Goal: Task Accomplishment & Management: Complete application form

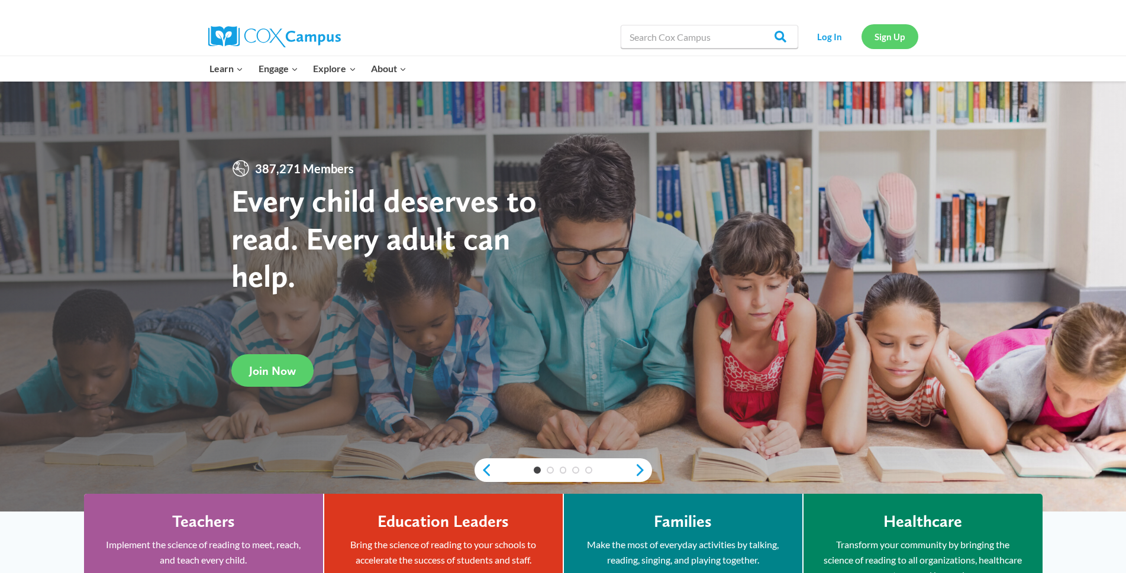
click at [877, 41] on link "Sign Up" at bounding box center [890, 36] width 57 height 24
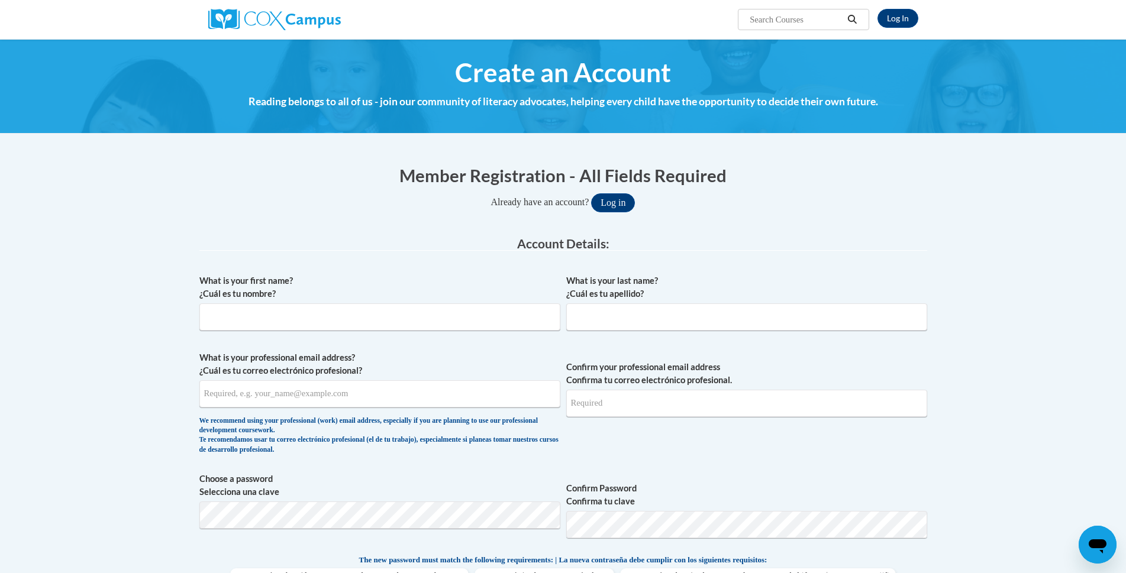
type input "[EMAIL_ADDRESS][DOMAIN_NAME]"
click at [278, 330] on input "What is your first name? ¿Cuál es tu nombre?" at bounding box center [379, 317] width 361 height 27
type input "[PERSON_NAME]"
click at [266, 391] on input "What is your professional email address? ¿Cuál es tu correo electrónico profesi…" at bounding box center [379, 393] width 361 height 27
click at [247, 324] on input "[PERSON_NAME]" at bounding box center [379, 317] width 361 height 27
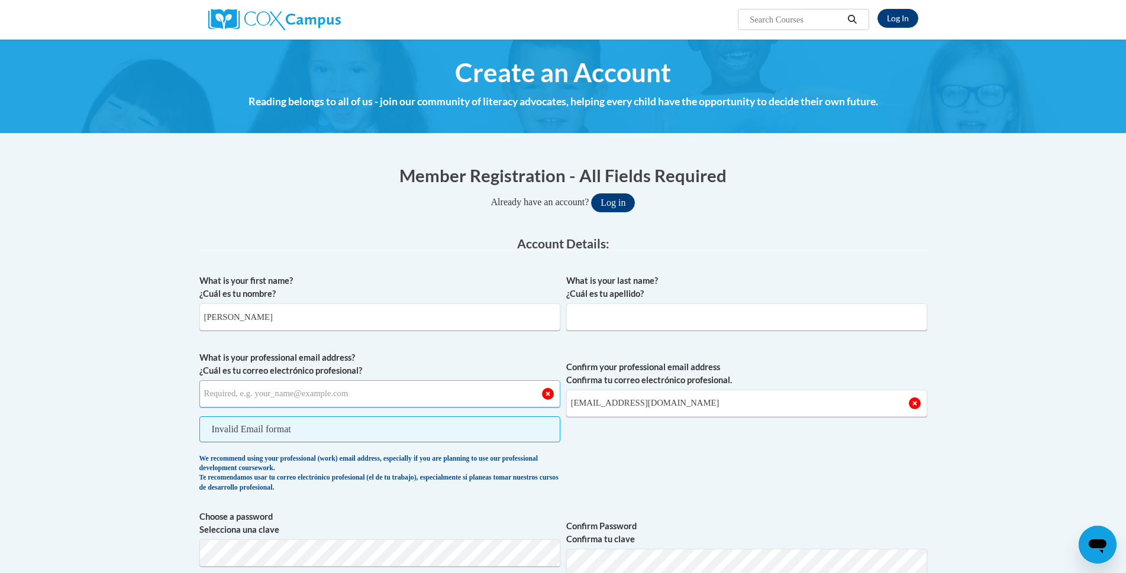
click at [340, 402] on input "What is your professional email address? ¿Cuál es tu correo electrónico profesi…" at bounding box center [379, 393] width 361 height 27
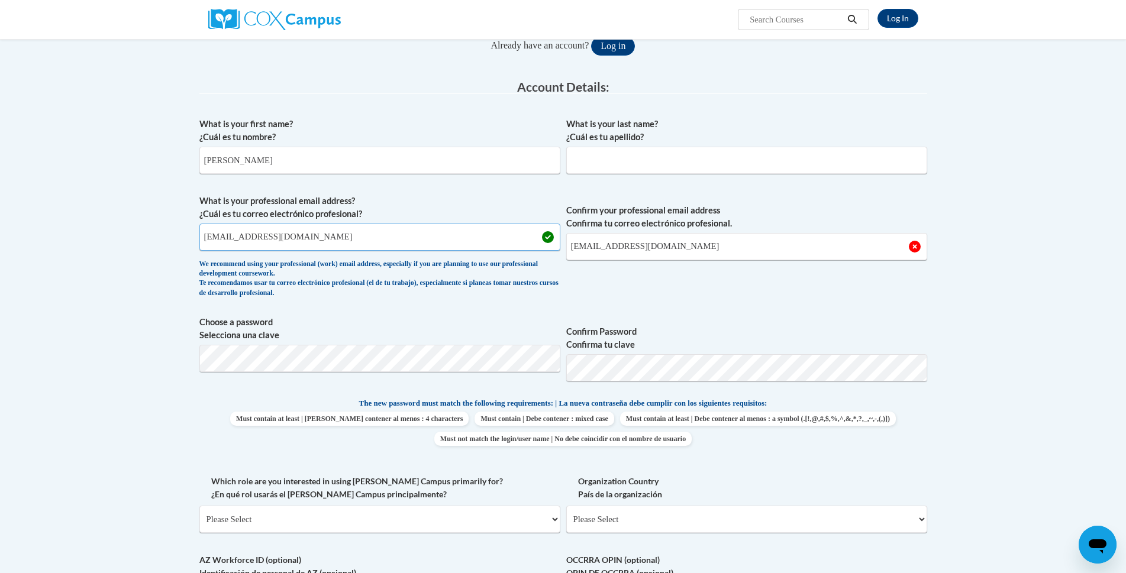
scroll to position [178, 0]
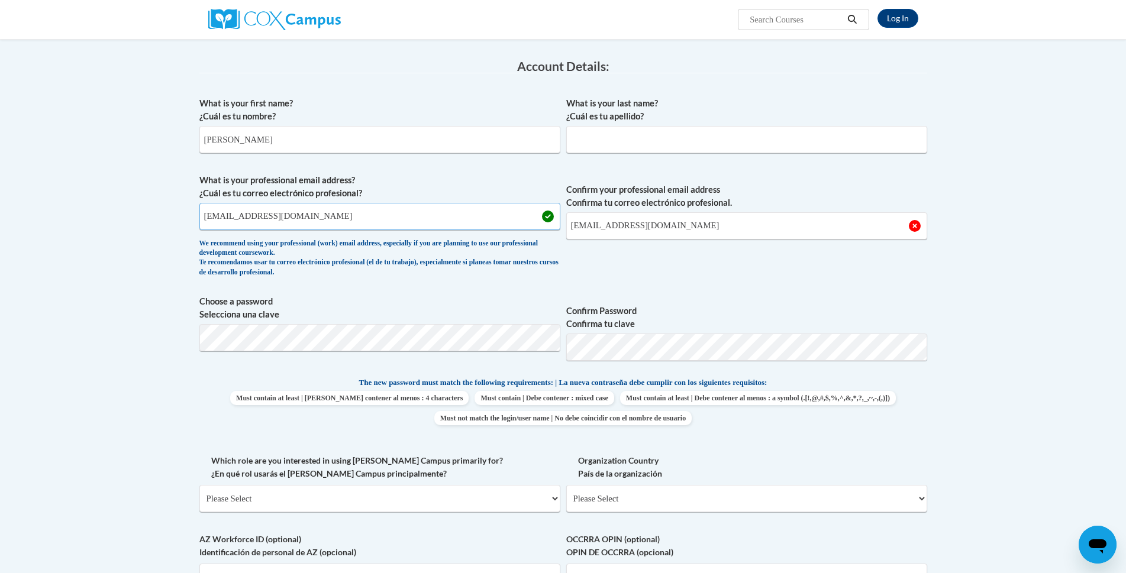
type input "finequeen2B@yahoo.com"
click at [101, 326] on body "Log In Search Search... Create an Account Reading belongs to all of us - join o…" at bounding box center [563, 494] width 1126 height 1344
click at [835, 269] on span "Confirm your professional email address Confirma tu correo electrónico profesio…" at bounding box center [746, 228] width 361 height 109
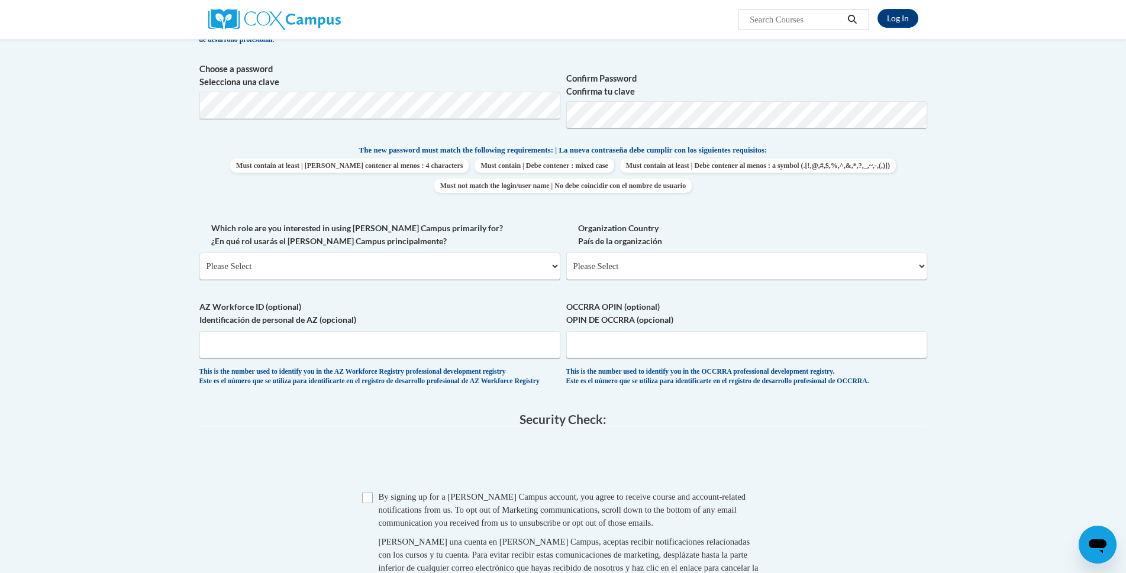
scroll to position [414, 0]
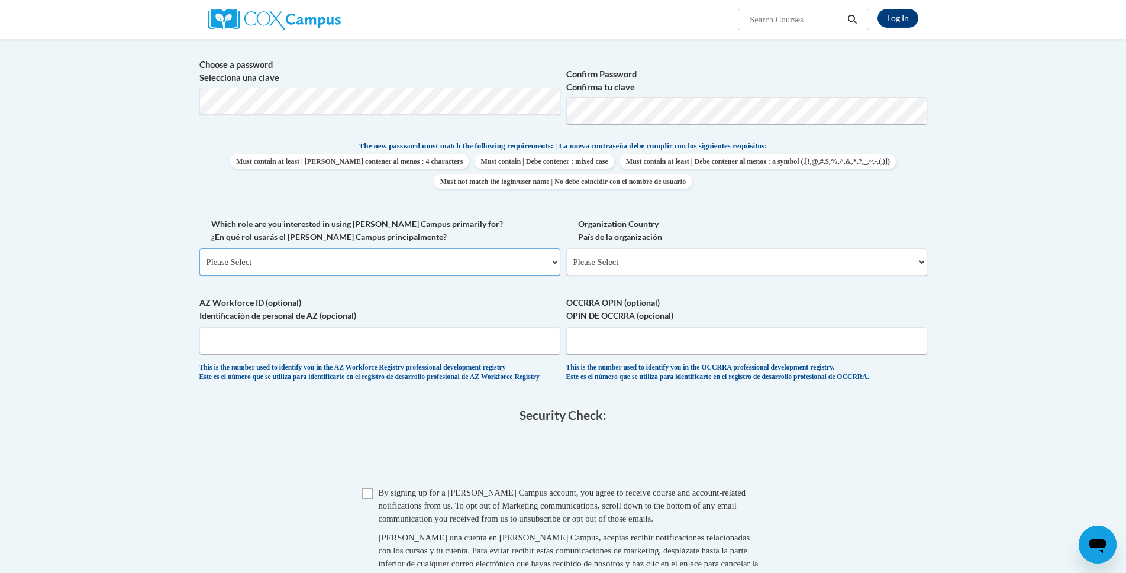
click at [307, 259] on select "Please Select College/University | Colegio/Universidad Community/Nonprofit Part…" at bounding box center [379, 262] width 361 height 27
select select "fbf2d438-af2f-41f8-98f1-81c410e29de3"
click at [199, 249] on select "Please Select College/University | Colegio/Universidad Community/Nonprofit Part…" at bounding box center [379, 262] width 361 height 27
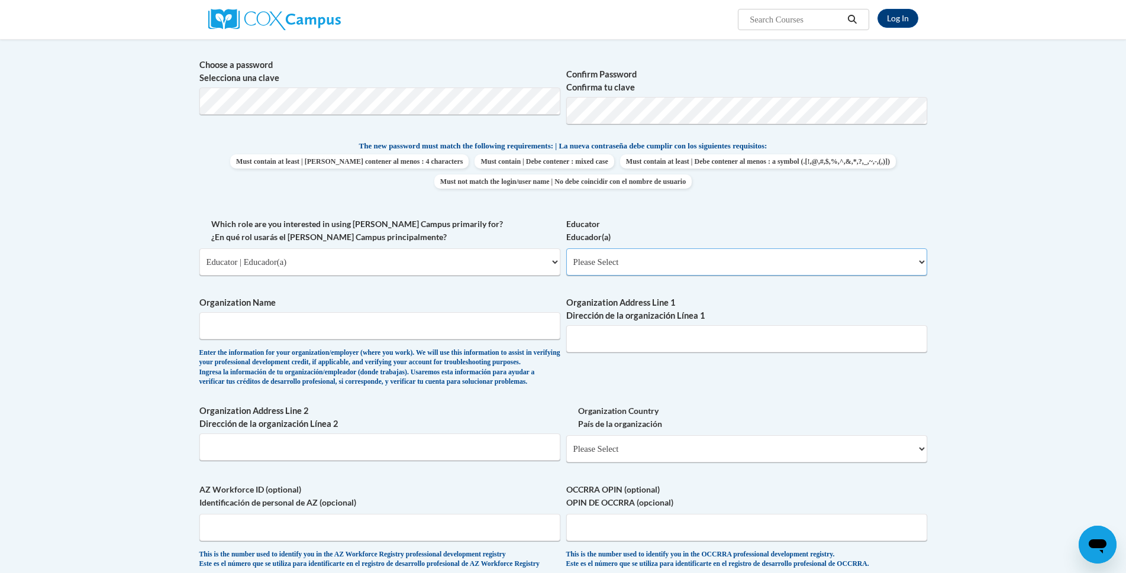
click at [632, 263] on select "Please Select Early Learning/Daycare Teacher/Family Home Care Provider | Maestr…" at bounding box center [746, 262] width 361 height 27
select select "5e2af403-4f2c-4e49-a02f-103e55d7b75b"
click at [566, 249] on select "Please Select Early Learning/Daycare Teacher/Family Home Care Provider | Maestr…" at bounding box center [746, 262] width 361 height 27
click at [304, 334] on input "Organization Name" at bounding box center [379, 325] width 361 height 27
type input "FMC Dayschool"
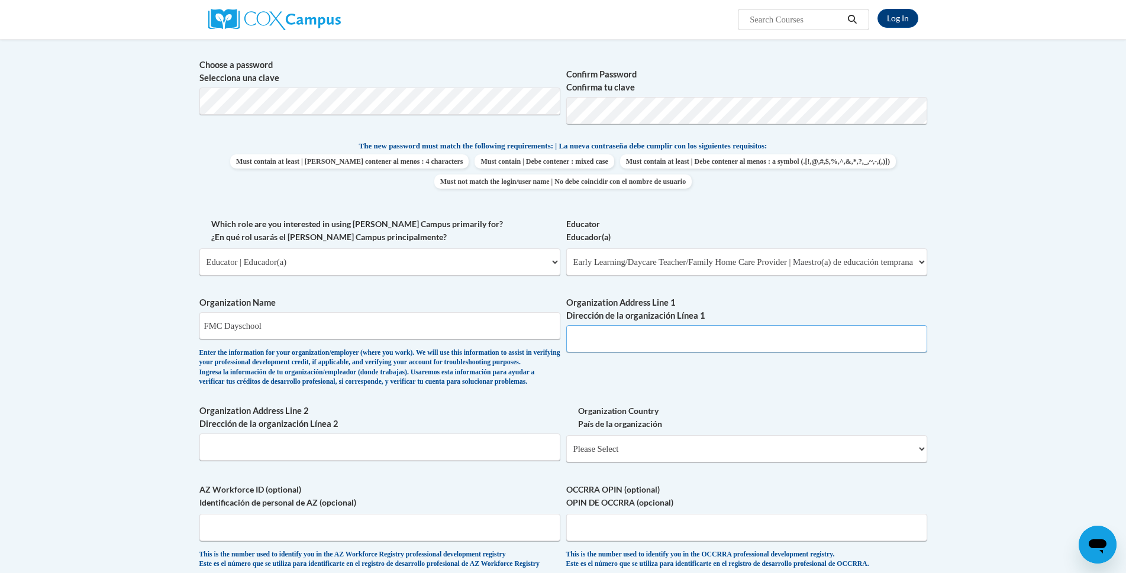
click at [616, 343] on input "Organization Address Line 1 Dirección de la organización Línea 1" at bounding box center [746, 338] width 361 height 27
type input "209 Front St"
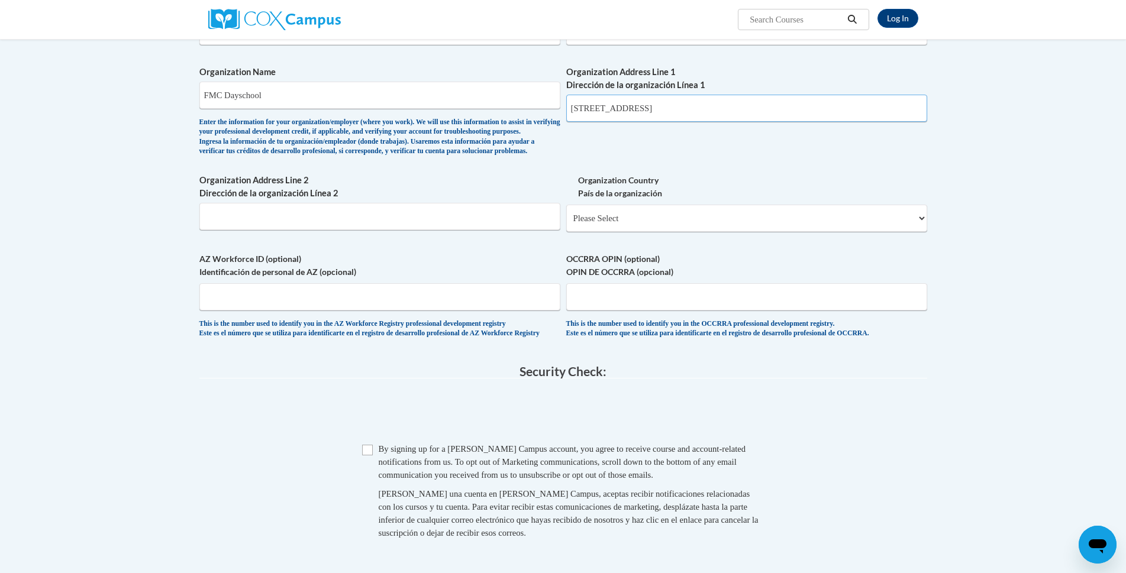
scroll to position [651, 0]
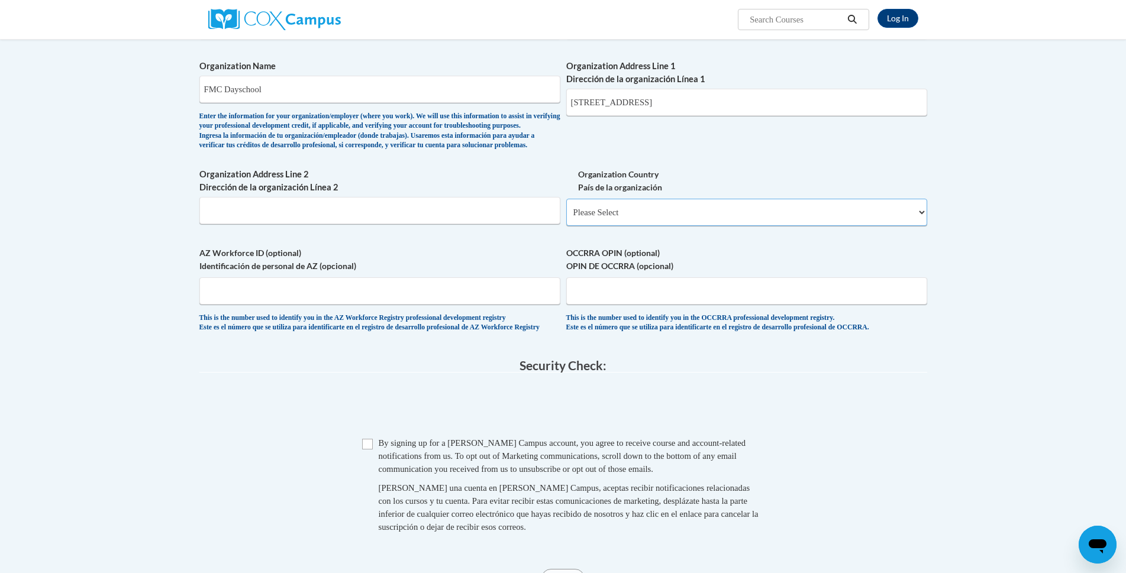
click at [675, 226] on select "Please Select United States | Estados Unidos Outside of the United States | Fue…" at bounding box center [746, 212] width 361 height 27
select select "ad49bcad-a171-4b2e-b99c-48b446064914"
click at [566, 218] on select "Please Select United States | Estados Unidos Outside of the United States | Fue…" at bounding box center [746, 212] width 361 height 27
select select
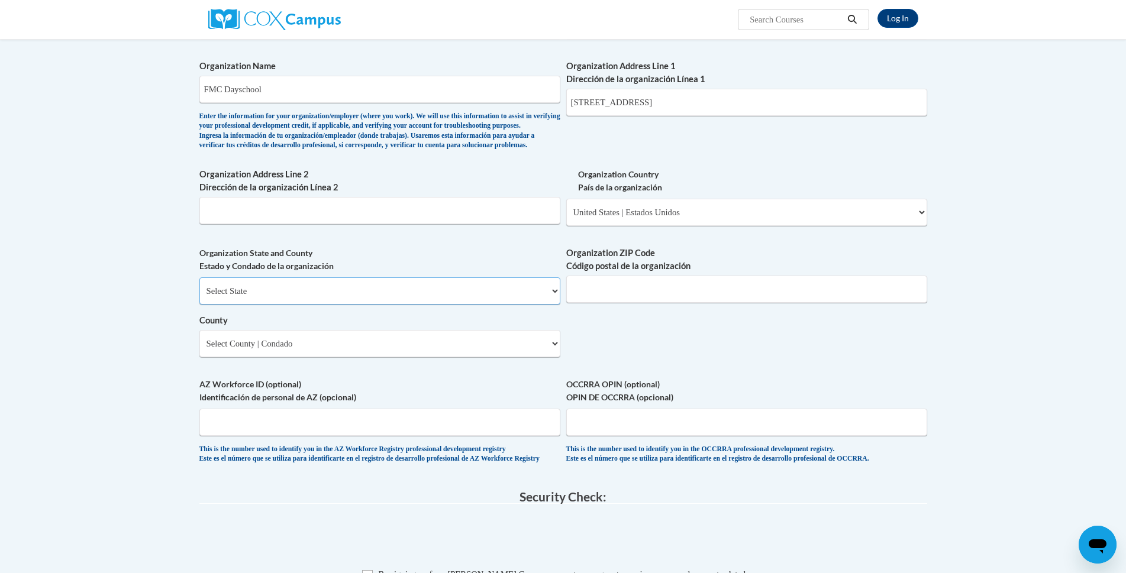
click at [301, 305] on select "Select State Alabama Alaska Arizona Arkansas California Colorado Connecticut De…" at bounding box center [379, 291] width 361 height 27
select select "Mississippi"
click at [199, 296] on select "Select State Alabama Alaska Arizona Arkansas California Colorado Connecticut De…" at bounding box center [379, 291] width 361 height 27
click at [652, 303] on input "Organization ZIP Code Código postal de la organización" at bounding box center [746, 289] width 361 height 27
type input "38751"
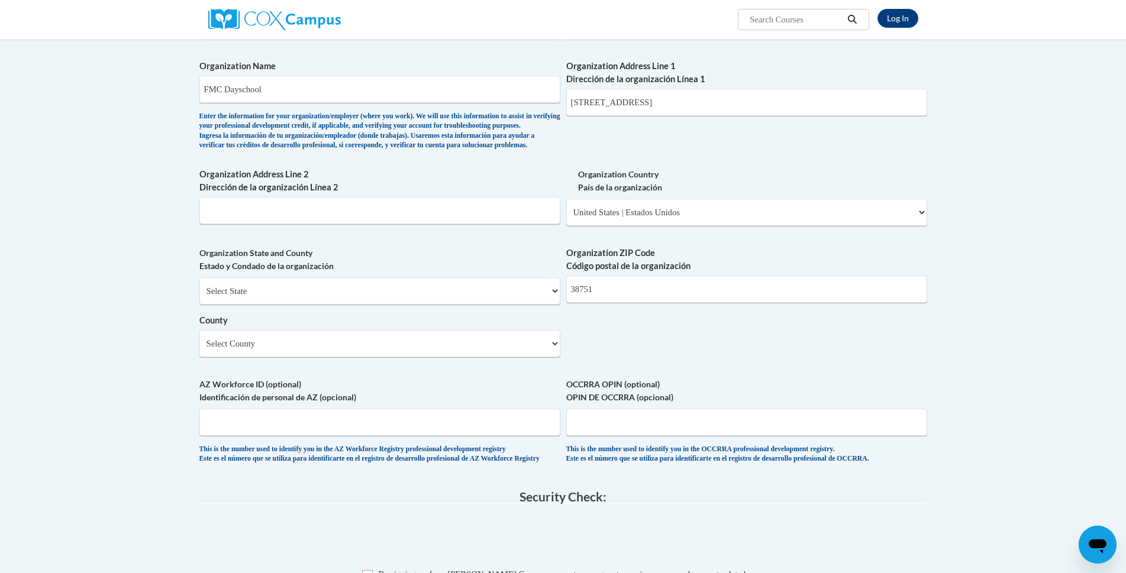
type input "Horner"
type input "38751"
click at [348, 357] on select "Select County Adams Alcorn Amite Attala Benton Bolivar Calhoun Carroll Chickasa…" at bounding box center [379, 343] width 361 height 27
select select "Sunflower"
click at [199, 349] on select "Select County Adams Alcorn Amite Attala Benton Bolivar Calhoun Carroll Chickasa…" at bounding box center [379, 343] width 361 height 27
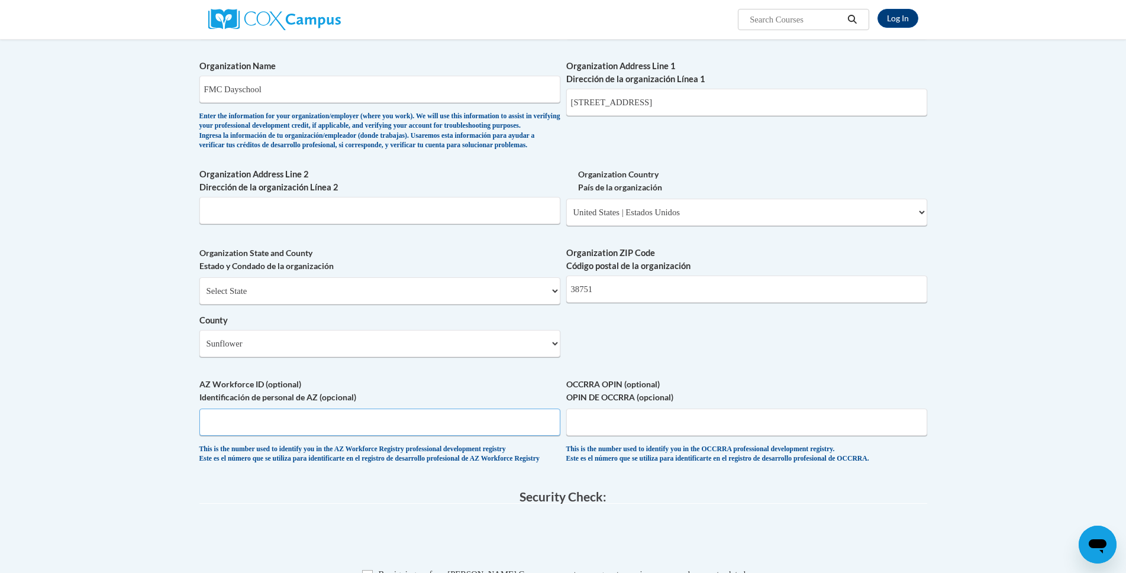
click at [459, 432] on input "AZ Workforce ID (optional) Identificación de personal de AZ (opcional)" at bounding box center [379, 422] width 361 height 27
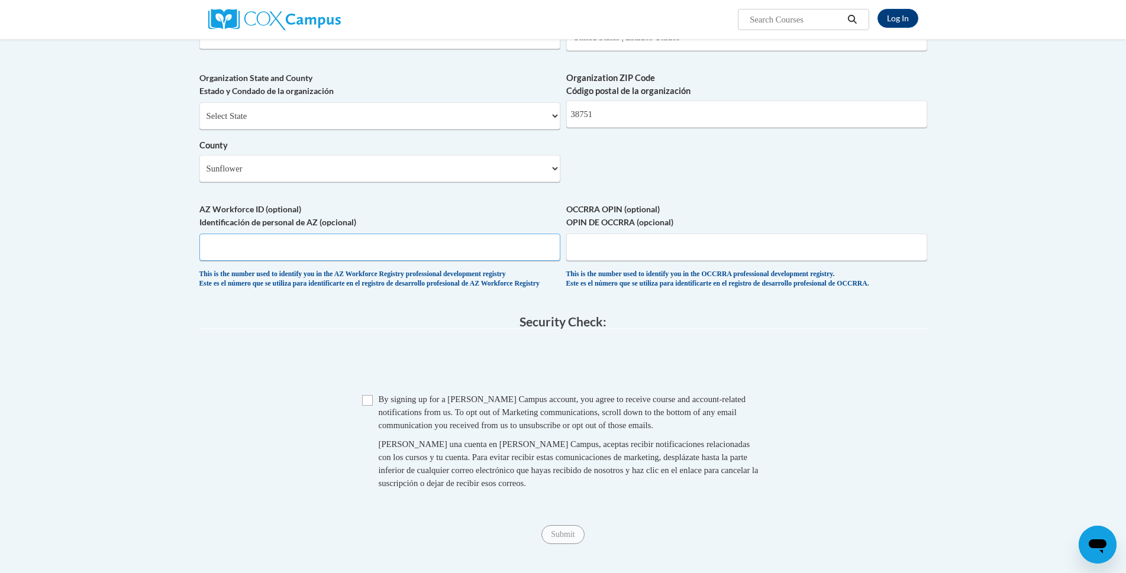
scroll to position [828, 0]
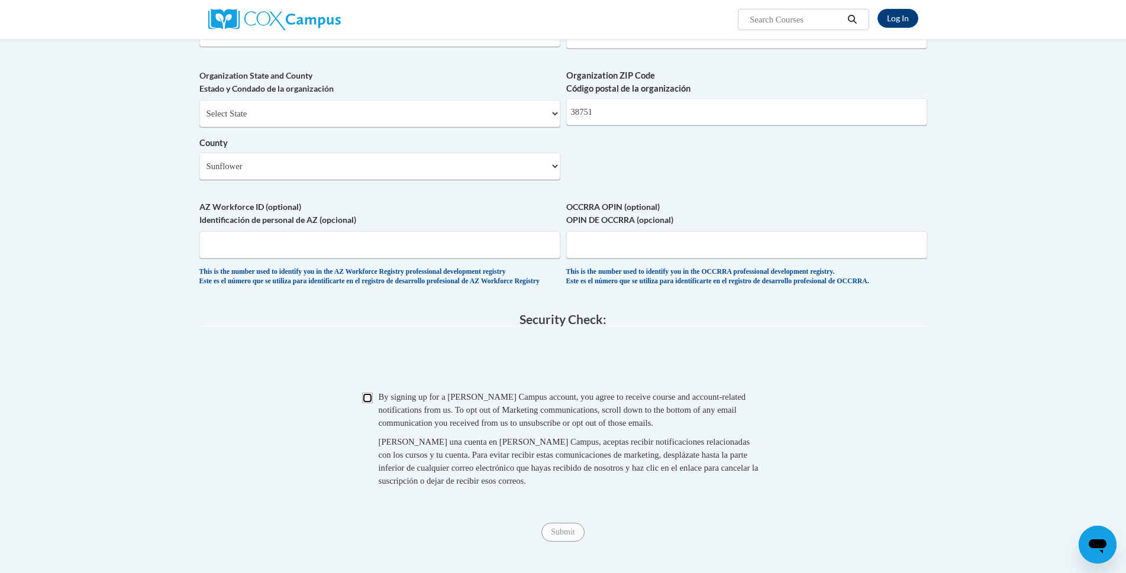
click at [367, 404] on input "Checkbox" at bounding box center [367, 398] width 11 height 11
checkbox input "true"
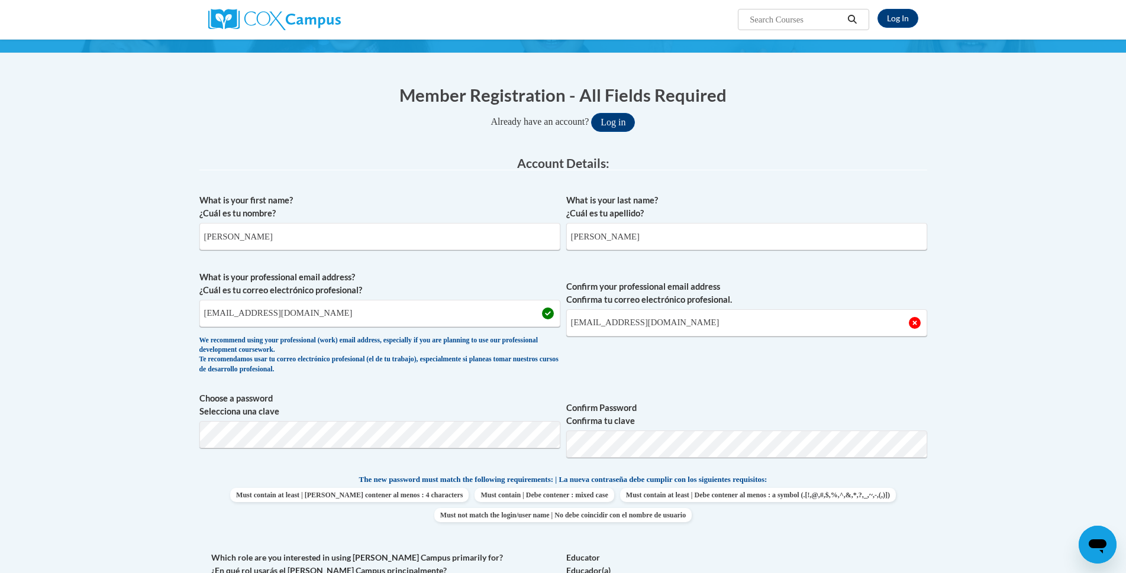
scroll to position [0, 0]
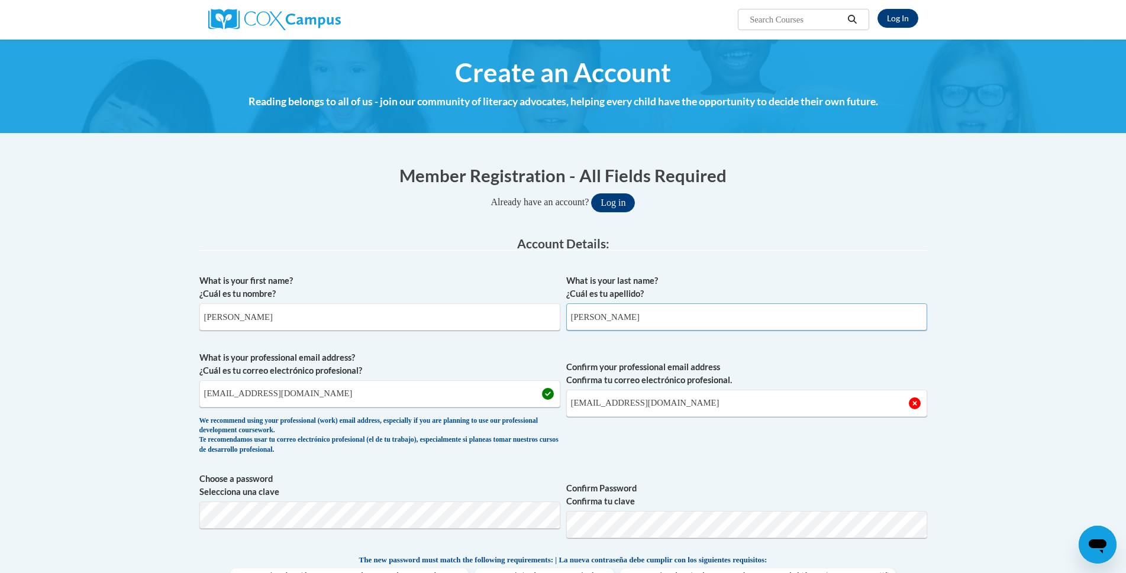
click at [641, 324] on input "Horner" at bounding box center [746, 317] width 361 height 27
type input "H"
type input "Singleton"
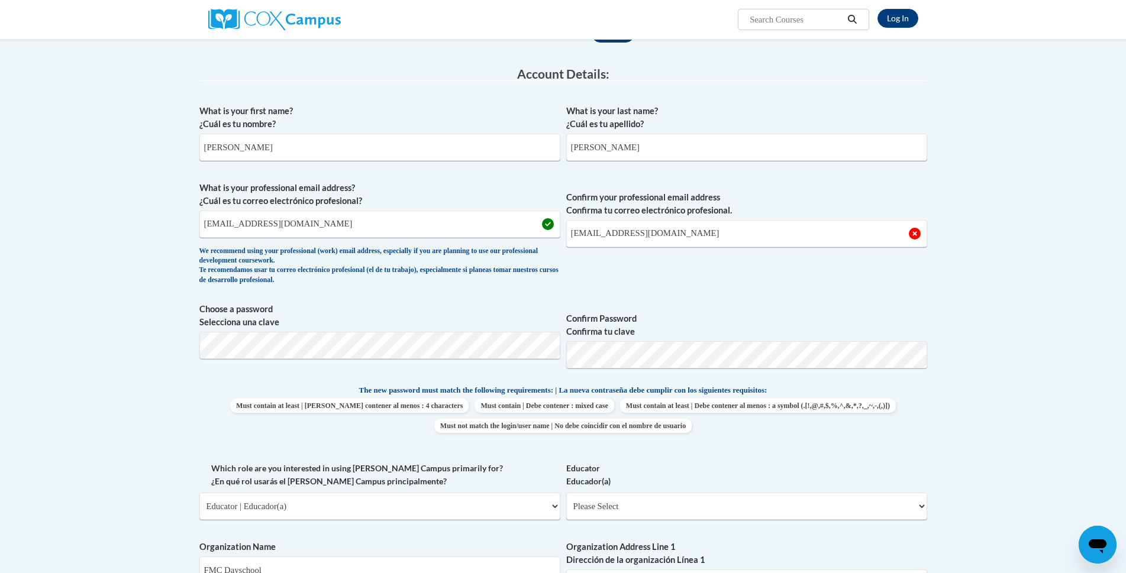
scroll to position [169, 0]
drag, startPoint x: 716, startPoint y: 237, endPoint x: 518, endPoint y: 237, distance: 198.2
click at [518, 237] on span "What is your professional email address? ¿Cuál es tu correo electrónico profesi…" at bounding box center [563, 237] width 728 height 109
type input "finequeen2B@yahoo.com"
click at [819, 308] on span "Confirm Password Confirma tu clave" at bounding box center [746, 341] width 361 height 75
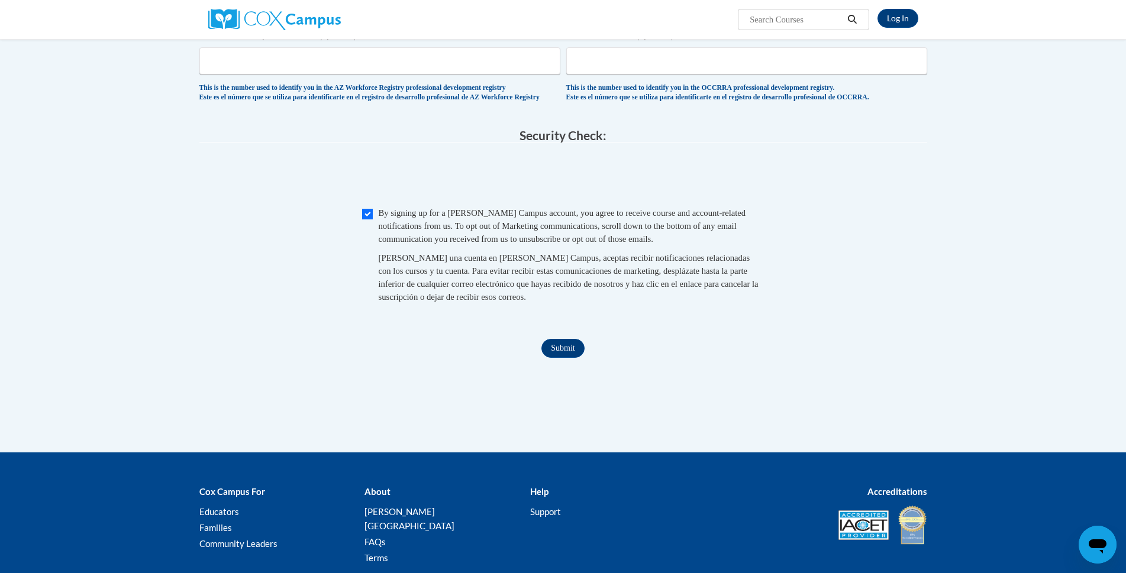
scroll to position [1115, 0]
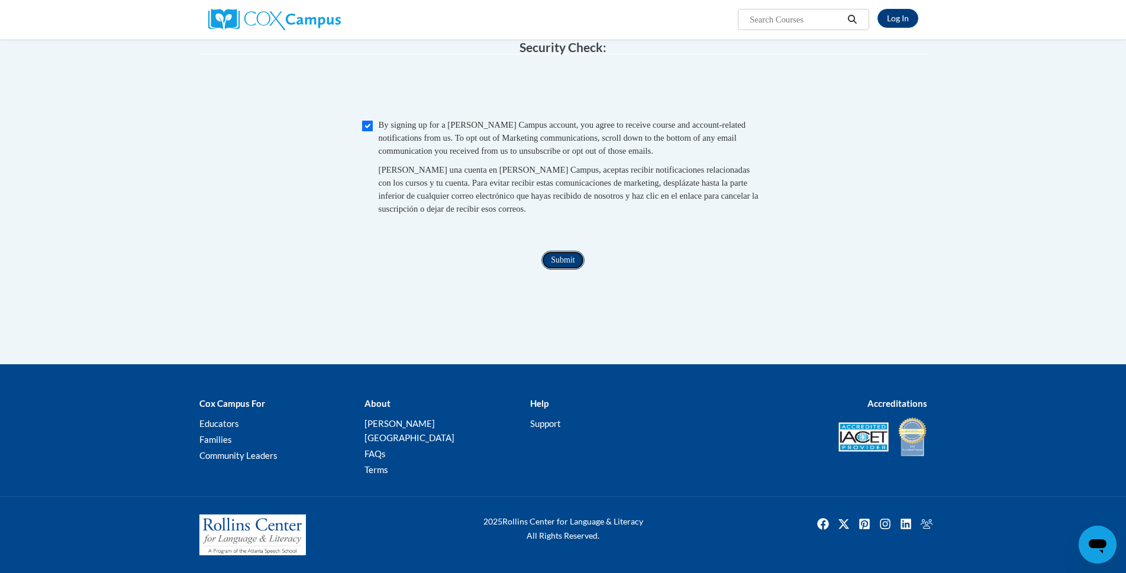
click at [556, 270] on input "Submit" at bounding box center [562, 260] width 43 height 19
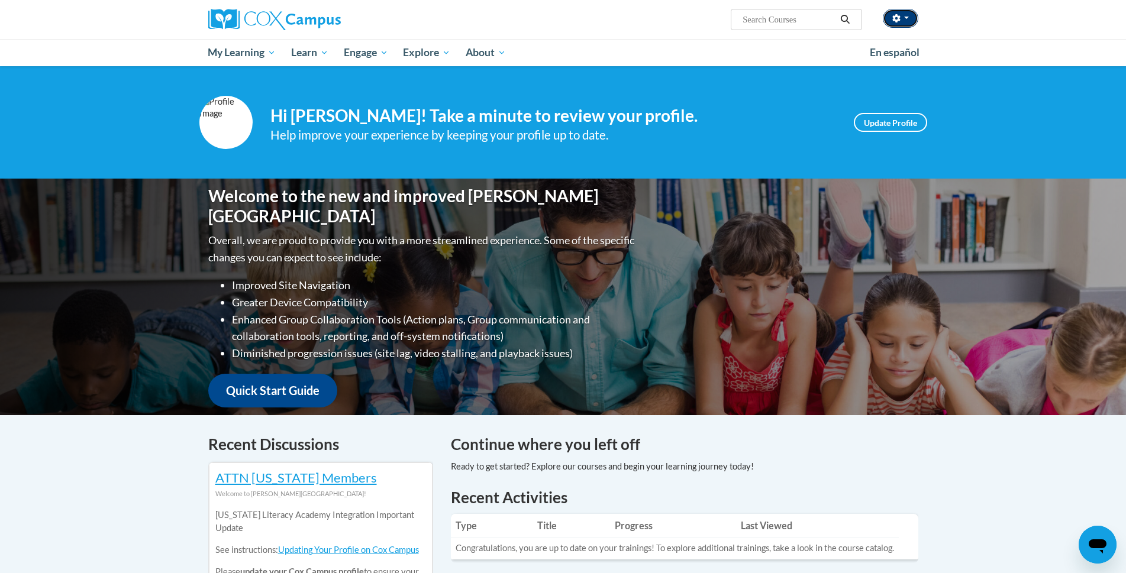
click at [914, 14] on button "button" at bounding box center [901, 18] width 36 height 19
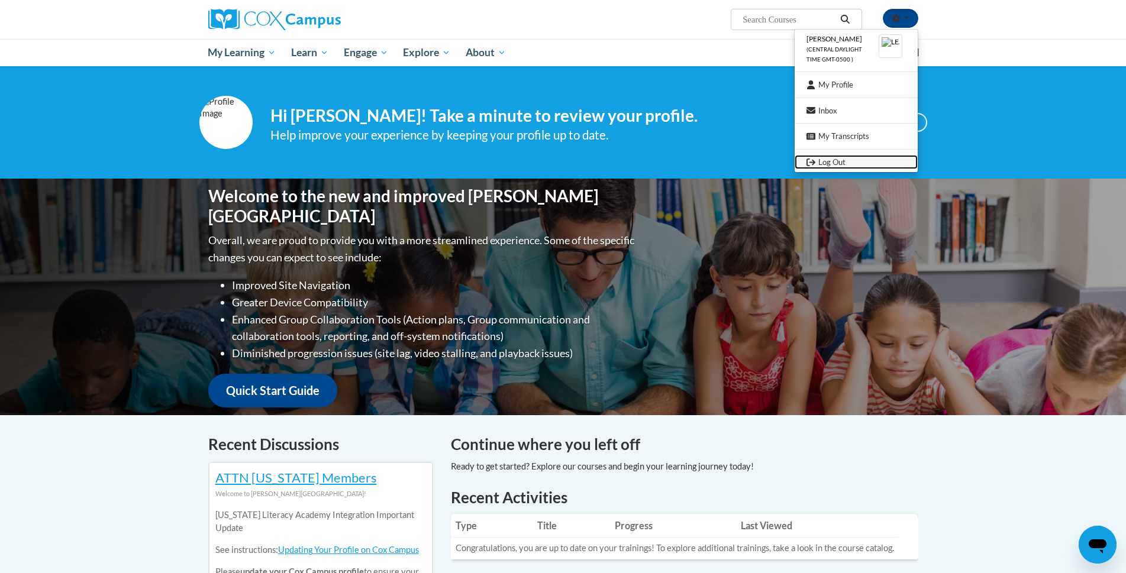
click at [841, 162] on link "Log Out" at bounding box center [856, 162] width 123 height 15
